Goal: Use online tool/utility: Utilize a website feature to perform a specific function

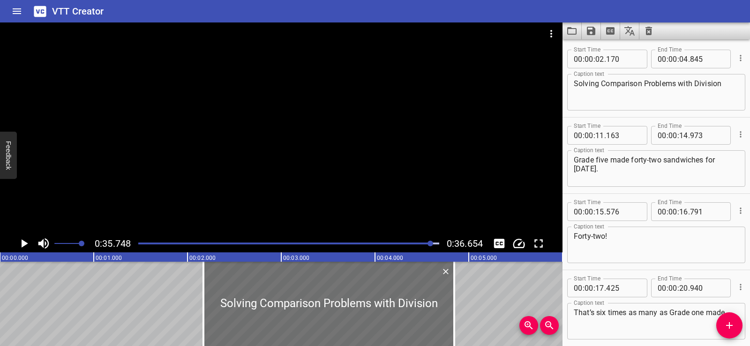
scroll to position [272, 0]
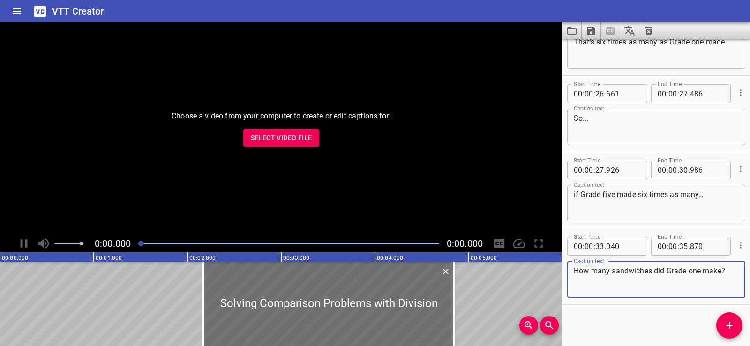
scroll to position [272, 0]
click at [650, 31] on button "Clear captions" at bounding box center [648, 31] width 19 height 17
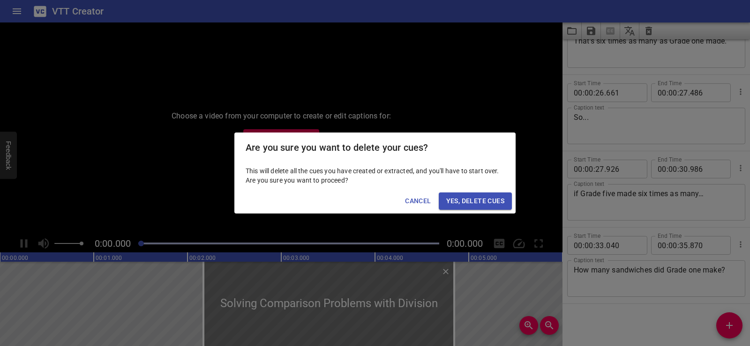
click at [474, 204] on span "Yes, Delete Cues" at bounding box center [475, 201] width 58 height 12
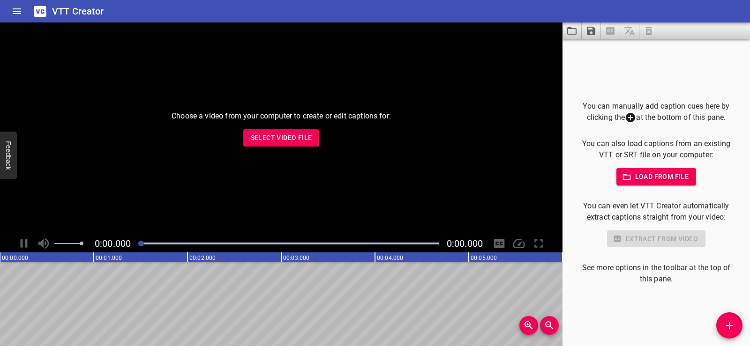
click at [270, 138] on span "Select Video File" at bounding box center [281, 138] width 61 height 12
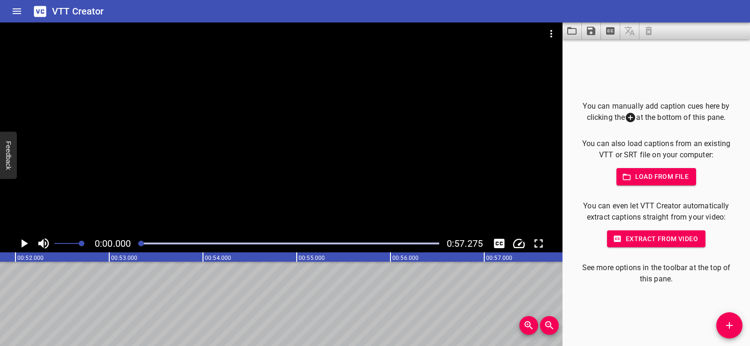
scroll to position [0, 4831]
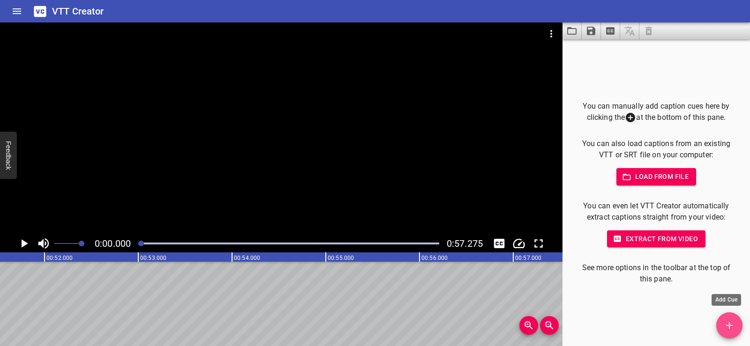
click at [728, 321] on icon "Add Cue" at bounding box center [729, 325] width 11 height 11
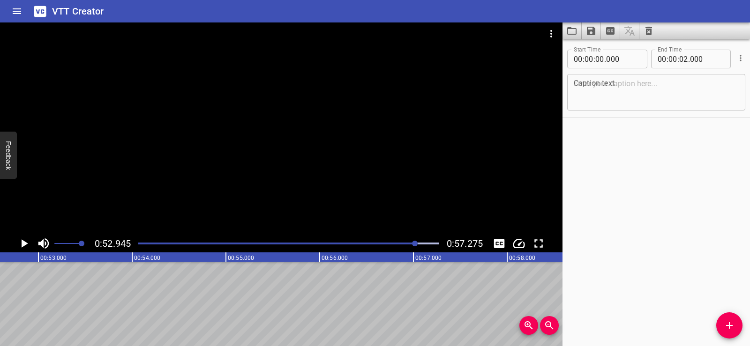
scroll to position [0, 4964]
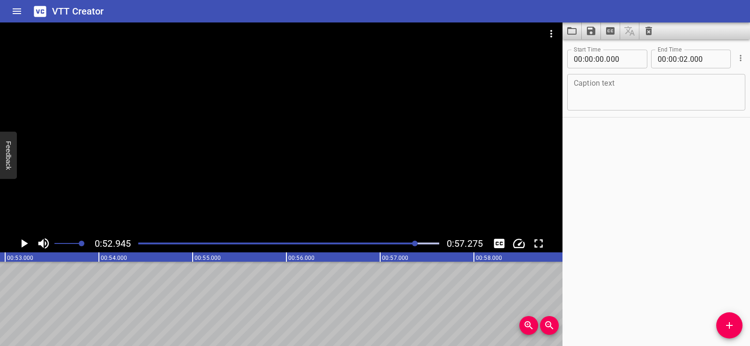
click at [729, 318] on button "Add Cue" at bounding box center [729, 326] width 26 height 26
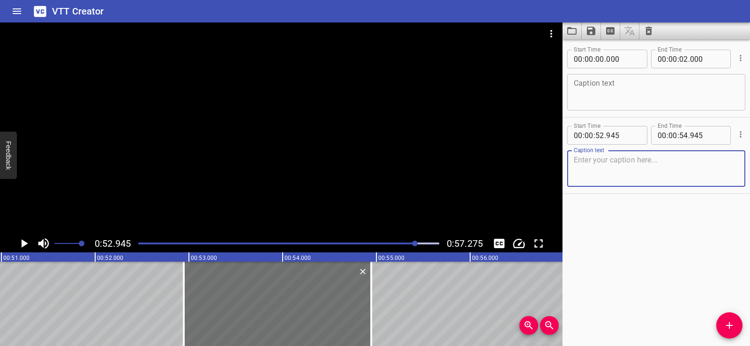
scroll to position [0, 4723]
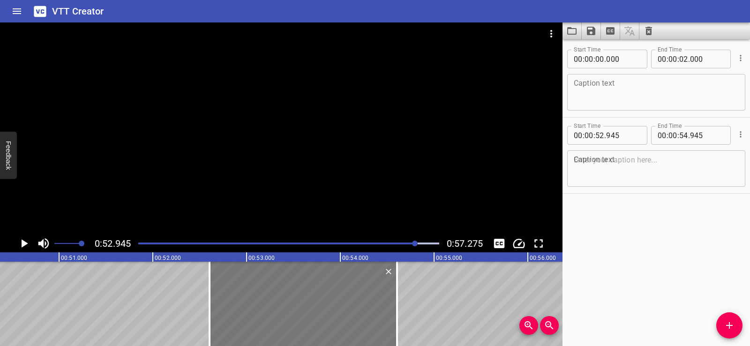
drag, startPoint x: 367, startPoint y: 303, endPoint x: 337, endPoint y: 307, distance: 30.8
click at [337, 307] on div at bounding box center [304, 304] width 188 height 84
type input "605"
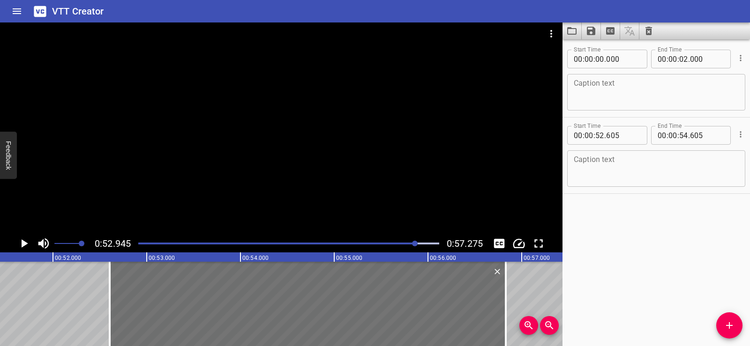
drag, startPoint x: 397, startPoint y: 307, endPoint x: 562, endPoint y: 298, distance: 165.3
type input "57"
type input "730"
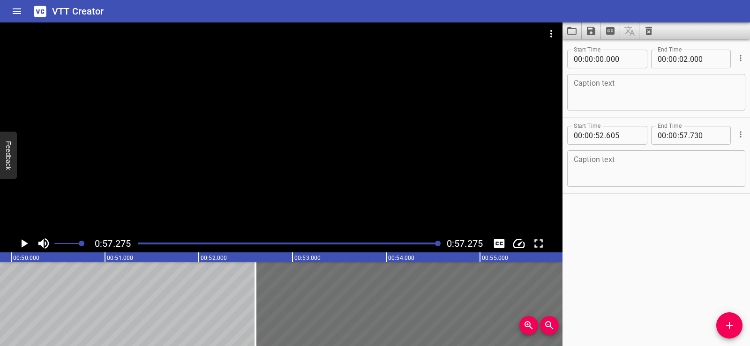
scroll to position [0, 4657]
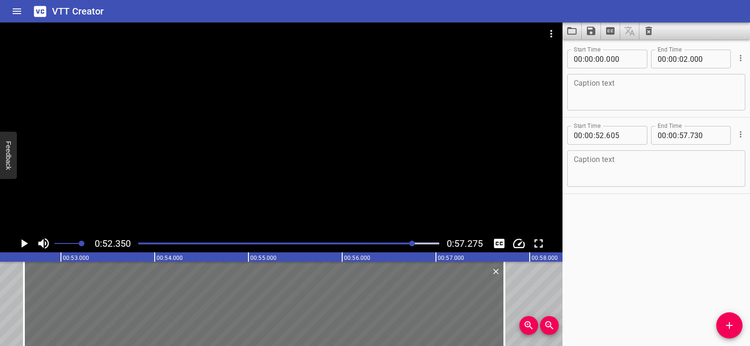
click at [304, 107] on div at bounding box center [281, 129] width 563 height 212
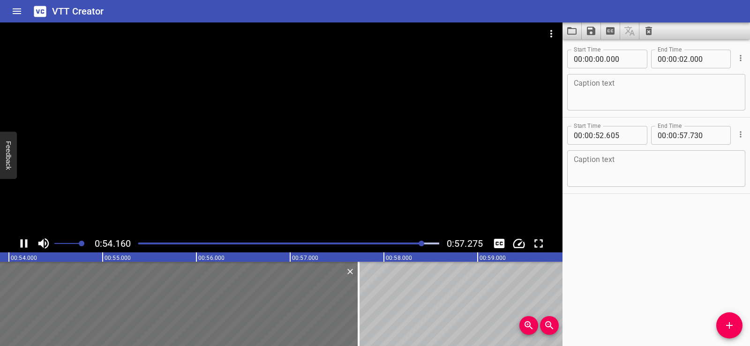
scroll to position [0, 5063]
click at [286, 103] on div at bounding box center [281, 129] width 563 height 212
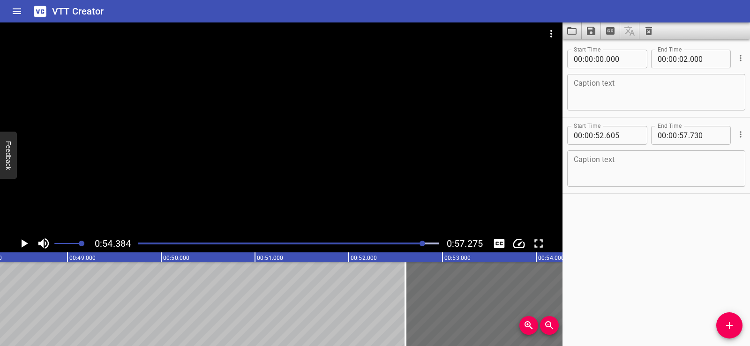
scroll to position [0, 4440]
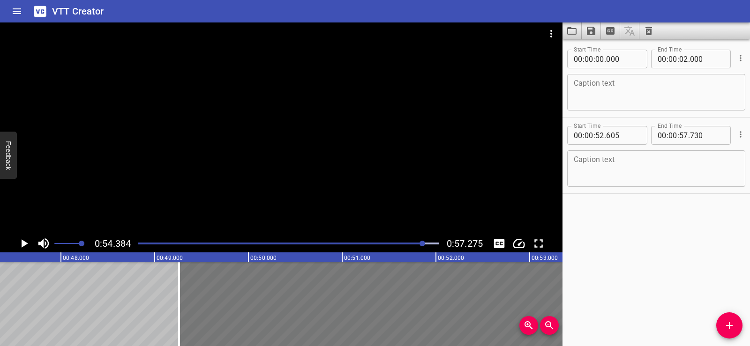
drag, startPoint x: 504, startPoint y: 297, endPoint x: 210, endPoint y: 302, distance: 294.0
click at [210, 302] on div at bounding box center [419, 304] width 481 height 84
type input "49"
type input "260"
type input "54"
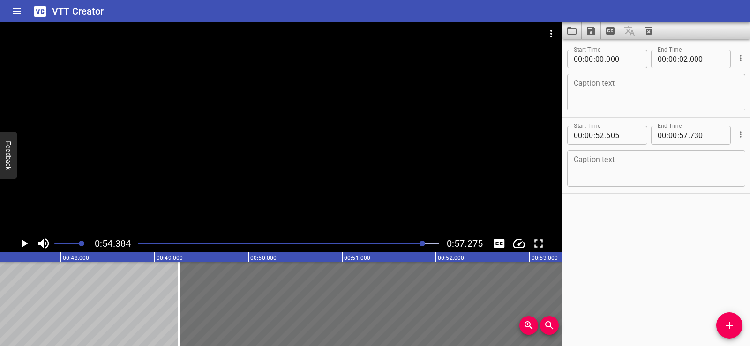
type input "385"
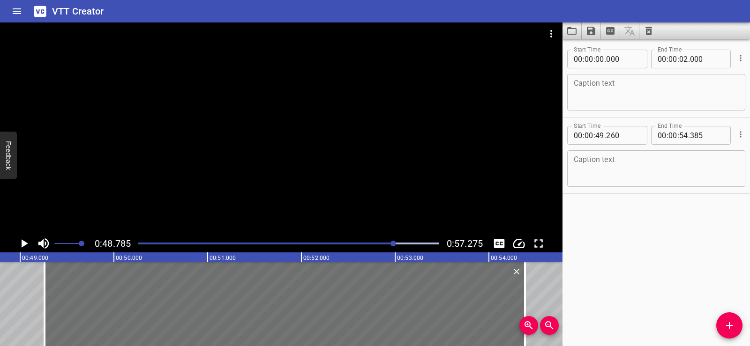
click at [273, 146] on div at bounding box center [281, 129] width 563 height 212
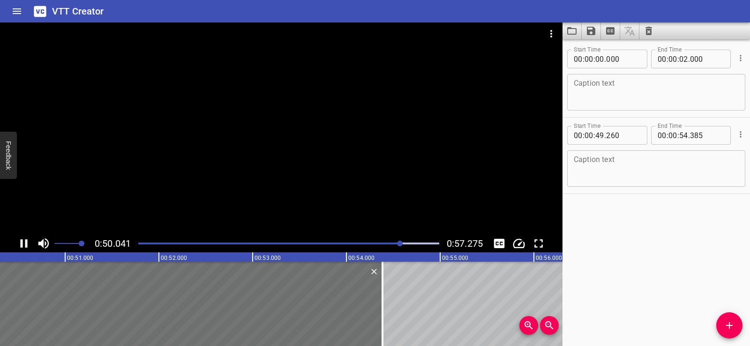
click at [273, 142] on div at bounding box center [281, 129] width 563 height 212
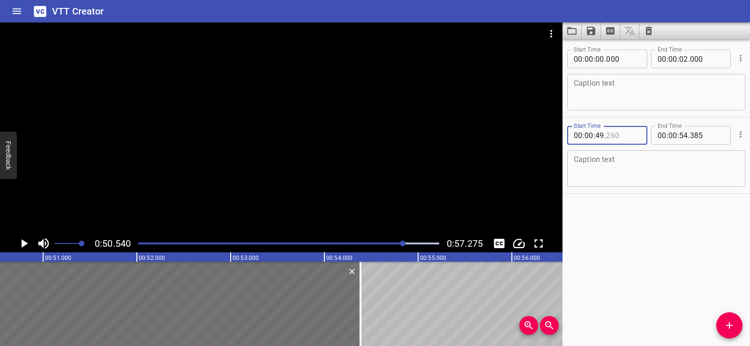
drag, startPoint x: 604, startPoint y: 136, endPoint x: 564, endPoint y: 135, distance: 40.3
click at [564, 135] on div "Start Time 00 : 00 : 49 . Start Time End Time 00 : 00 : 54 . 385 End Time Capti…" at bounding box center [657, 156] width 188 height 76
type input "260"
click at [617, 232] on div "Start Time 00 : 00 : 00 . 000 Start Time End Time 00 : 00 : 02 . 000 End Time C…" at bounding box center [657, 192] width 188 height 307
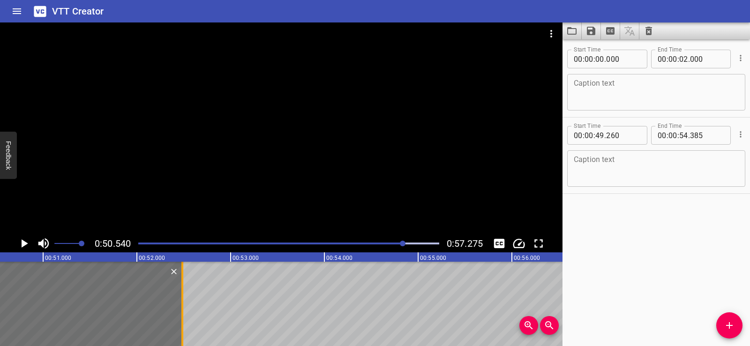
drag, startPoint x: 362, startPoint y: 319, endPoint x: 184, endPoint y: 310, distance: 178.4
click at [184, 310] on div at bounding box center [182, 304] width 9 height 84
type input "52"
type input "485"
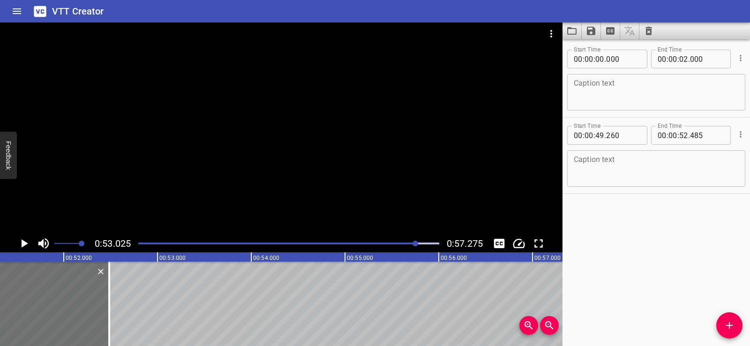
scroll to position [0, 4768]
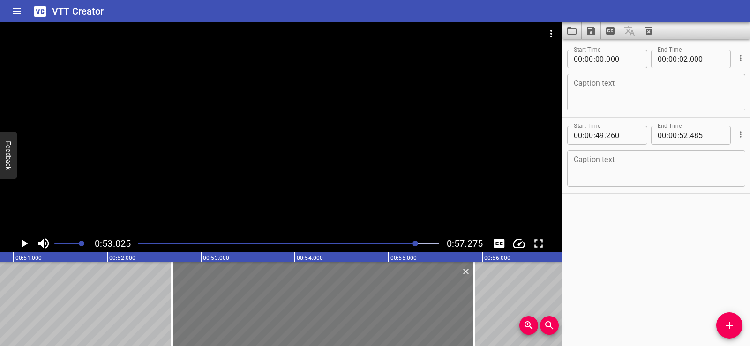
drag, startPoint x: 101, startPoint y: 303, endPoint x: 416, endPoint y: 308, distance: 315.1
click at [416, 308] on div at bounding box center [323, 304] width 302 height 84
type input "52"
type input "690"
type input "55"
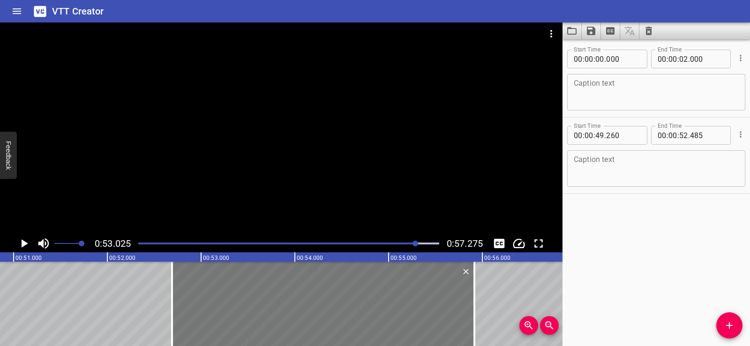
type input "915"
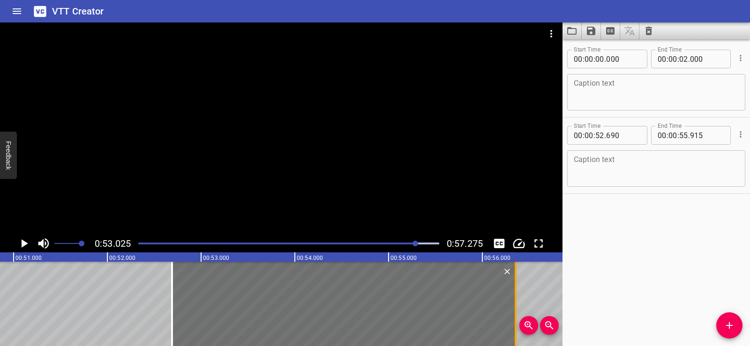
drag, startPoint x: 473, startPoint y: 324, endPoint x: 514, endPoint y: 319, distance: 41.6
click at [514, 319] on div at bounding box center [515, 304] width 9 height 84
type input "56"
type input "355"
click at [631, 248] on div "Start Time 00 : 00 : 00 . 000 Start Time End Time 00 : 00 : 02 . 000 End Time C…" at bounding box center [657, 192] width 188 height 307
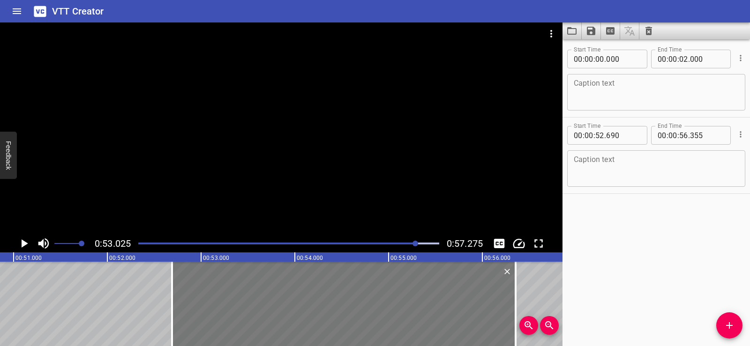
click at [259, 295] on div at bounding box center [344, 304] width 344 height 84
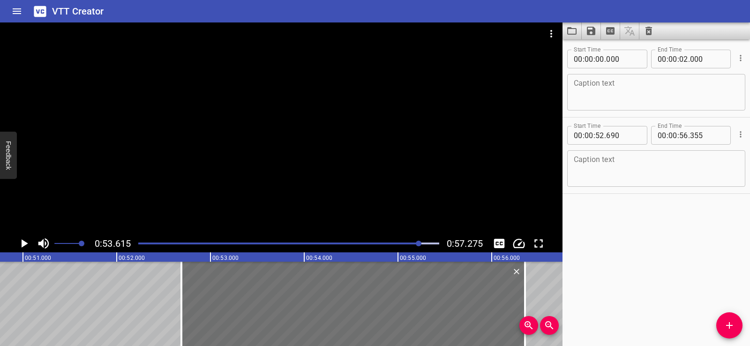
scroll to position [0, 4754]
